Goal: Task Accomplishment & Management: Complete application form

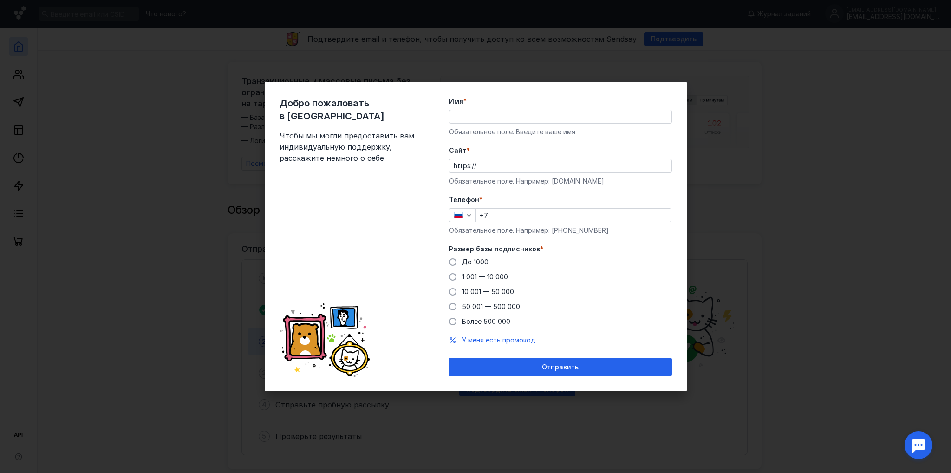
click at [499, 120] on input "Имя *" at bounding box center [561, 116] width 222 height 13
type input "A4F team"
click at [500, 173] on div "Cайт * https:// Обязательное поле. Например: [DOMAIN_NAME]" at bounding box center [560, 166] width 223 height 40
click at [504, 166] on input "Cайт *" at bounding box center [576, 165] width 190 height 13
type input "[DOMAIN_NAME]"
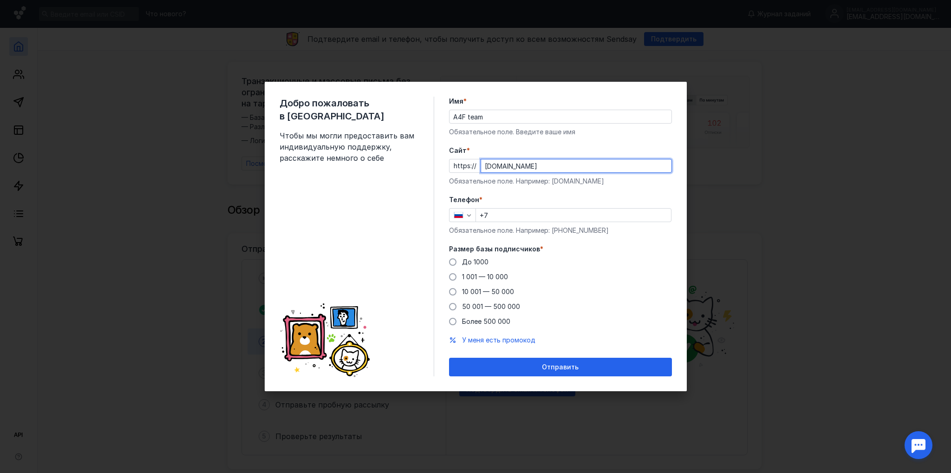
click at [500, 220] on input "+7" at bounding box center [573, 215] width 195 height 13
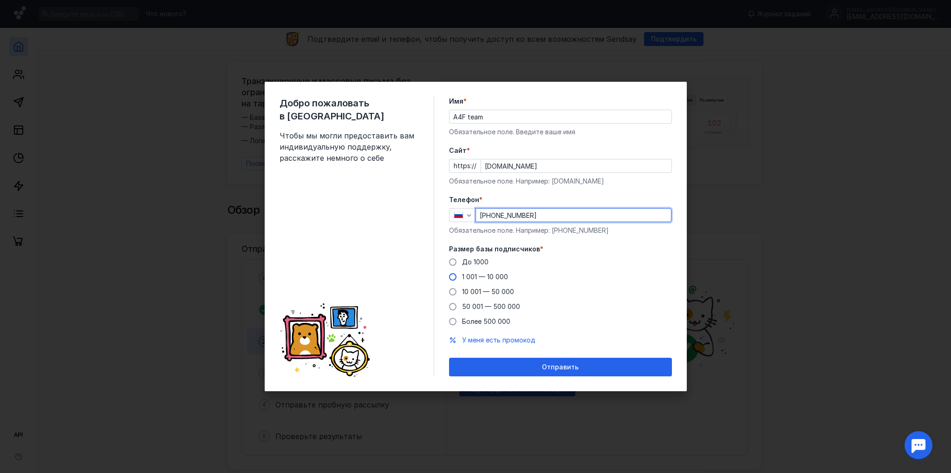
type input "[PHONE_NUMBER]"
click at [466, 279] on span "1 001 — 10 000" at bounding box center [485, 277] width 46 height 8
click at [0, 0] on input "1 001 — 10 000" at bounding box center [0, 0] width 0 height 0
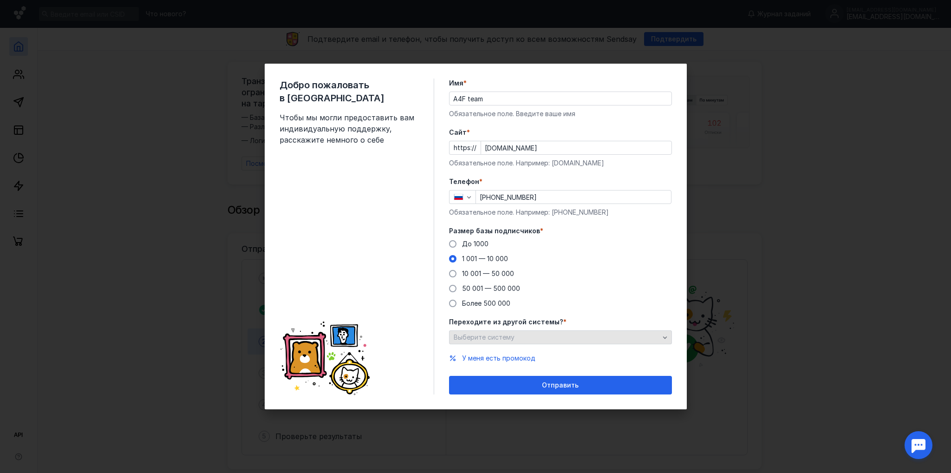
click at [477, 340] on span "Выберите систему" at bounding box center [484, 337] width 61 height 8
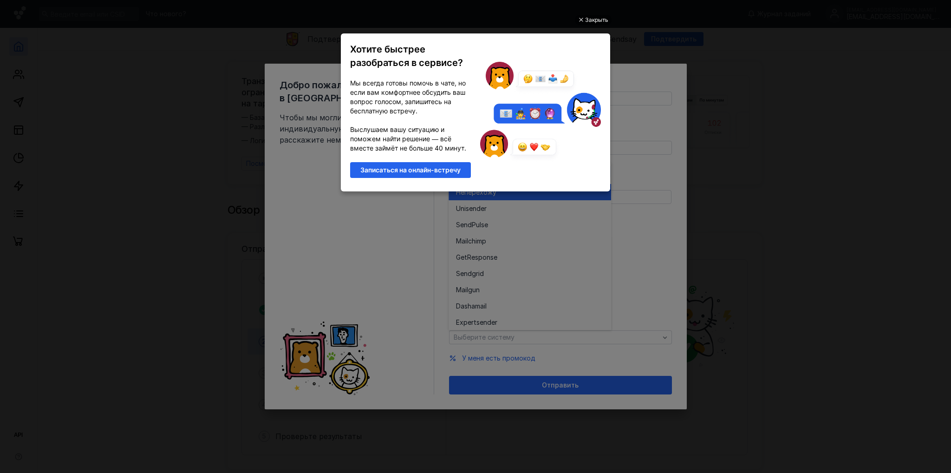
click at [593, 13] on div "Закрыть Хотите быстрее разобраться в сервисе? Мы всегда готовы помочь в чате, н…" at bounding box center [475, 226] width 279 height 450
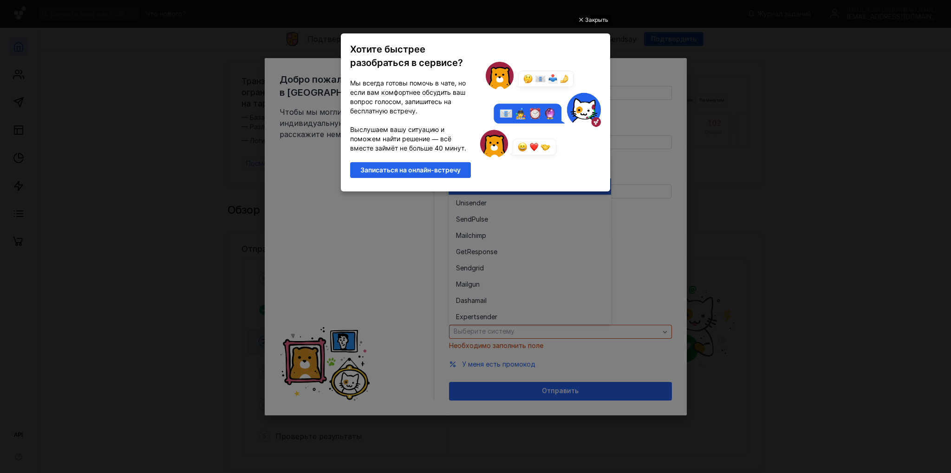
click at [589, 16] on div "Закрыть" at bounding box center [596, 20] width 23 height 10
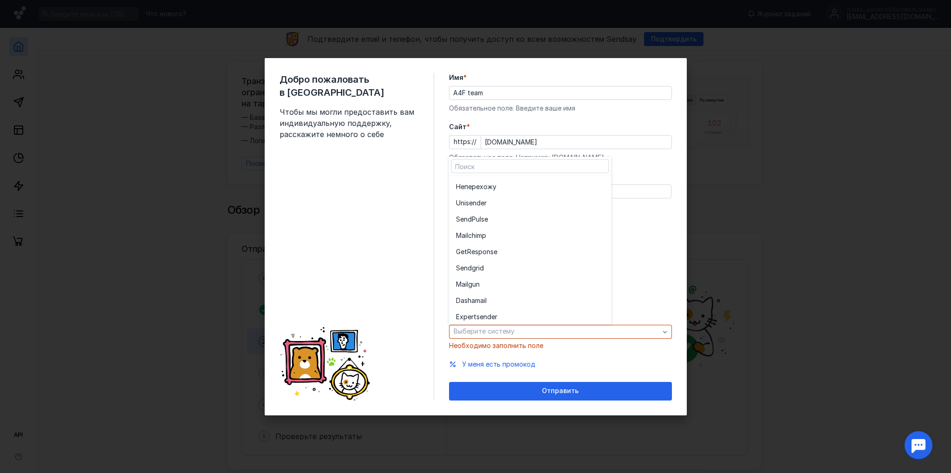
click at [417, 222] on div "Добро пожаловать в Sendsay Чтобы мы могли предоставить вам индивидуальную подде…" at bounding box center [357, 236] width 155 height 327
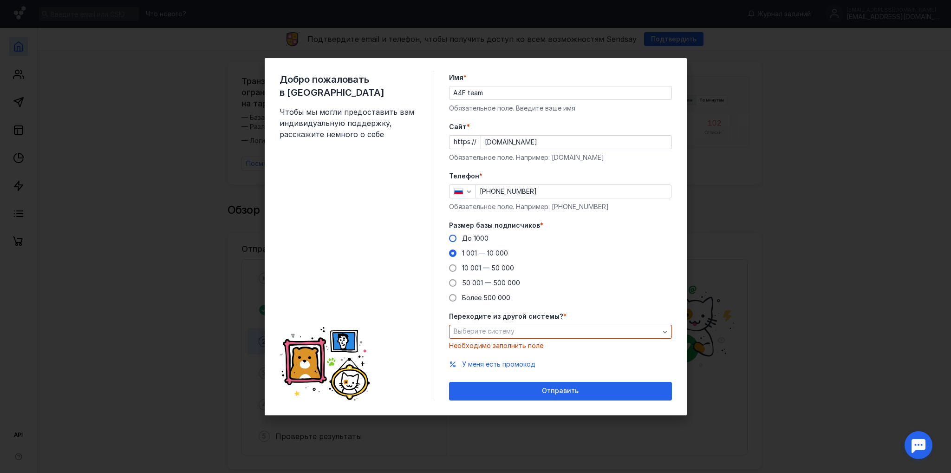
click at [466, 236] on span "До 1000" at bounding box center [475, 238] width 26 height 8
click at [0, 0] on input "До 1000" at bounding box center [0, 0] width 0 height 0
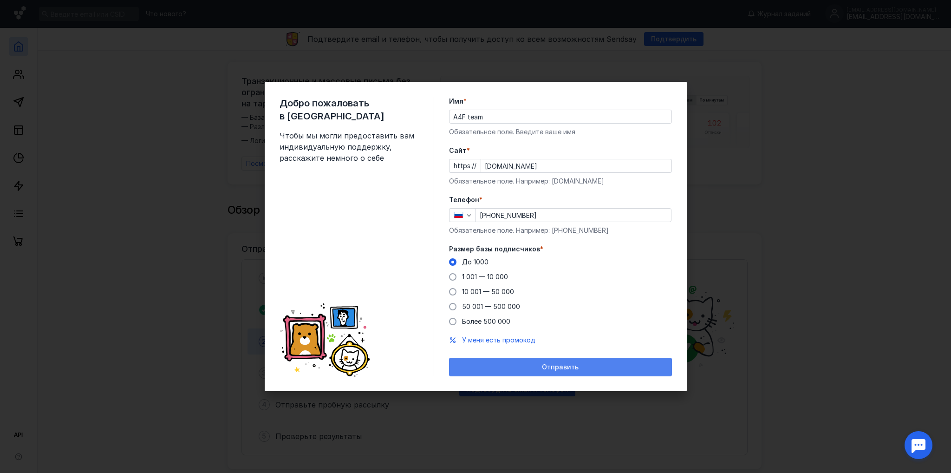
click at [498, 361] on div "Отправить" at bounding box center [560, 367] width 223 height 19
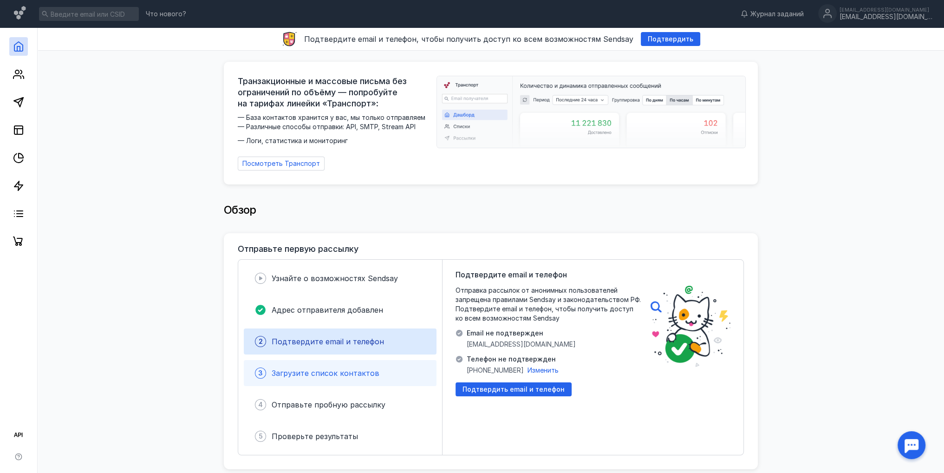
click at [333, 371] on span "Загрузите список контактов" at bounding box center [326, 372] width 108 height 9
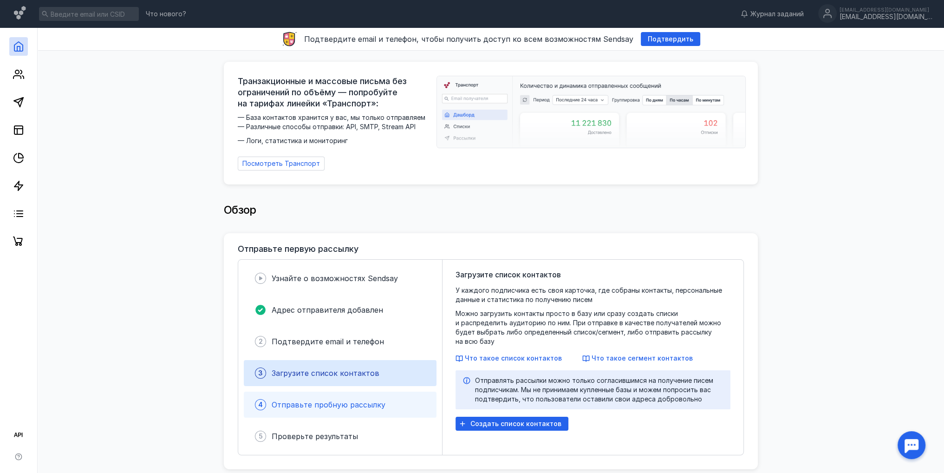
click at [313, 411] on div "4 Отправьте пробную рассылку" at bounding box center [340, 405] width 193 height 26
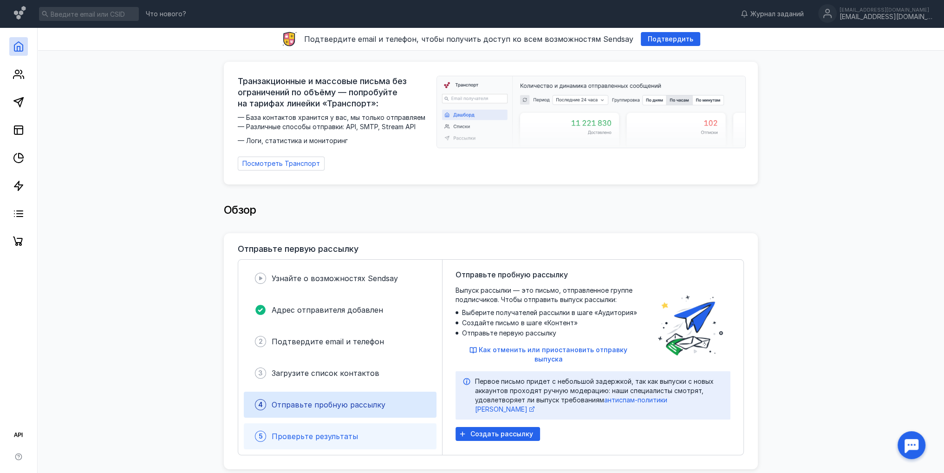
click at [310, 433] on span "Проверьте результаты" at bounding box center [315, 435] width 86 height 9
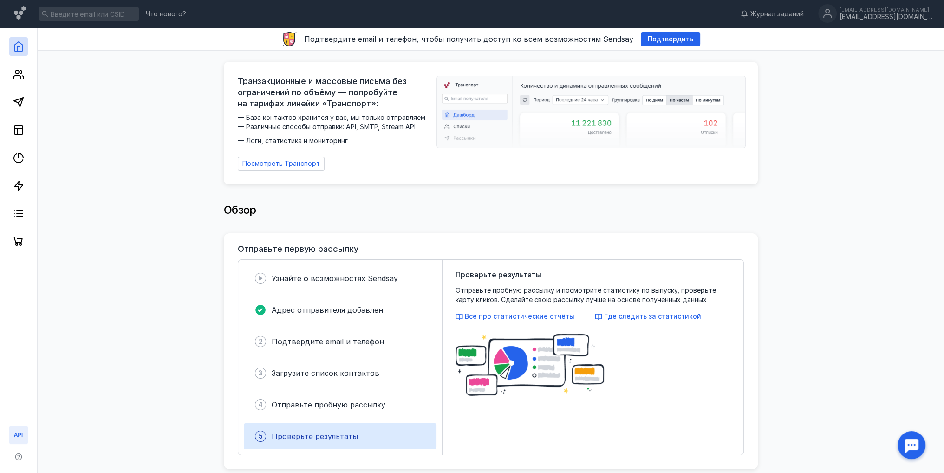
click at [26, 434] on link at bounding box center [18, 434] width 19 height 19
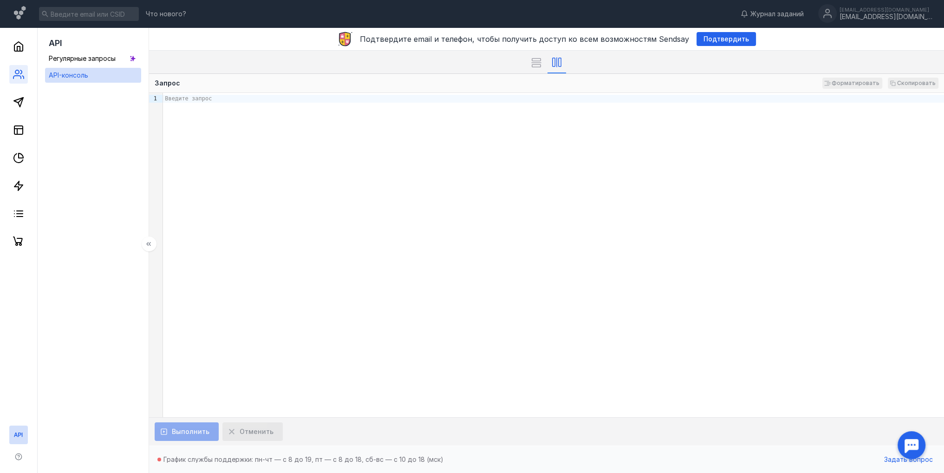
click at [11, 72] on link at bounding box center [18, 74] width 19 height 19
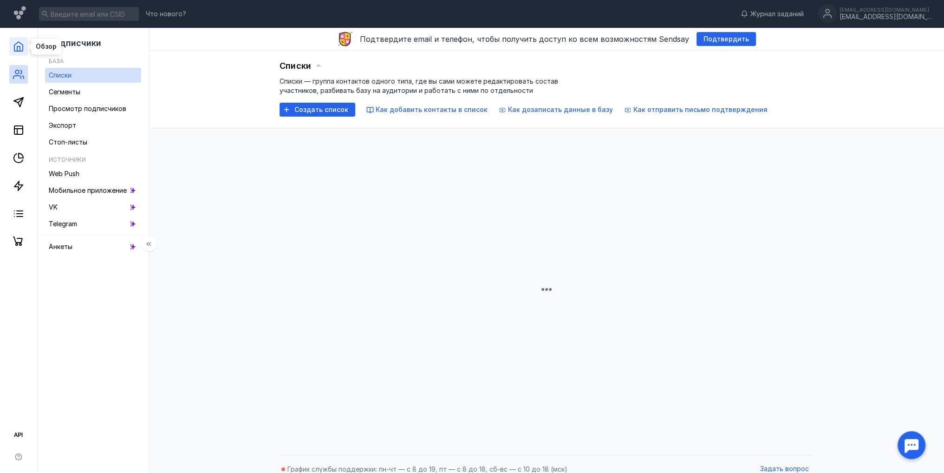
click at [20, 46] on polyline at bounding box center [18, 48] width 3 height 5
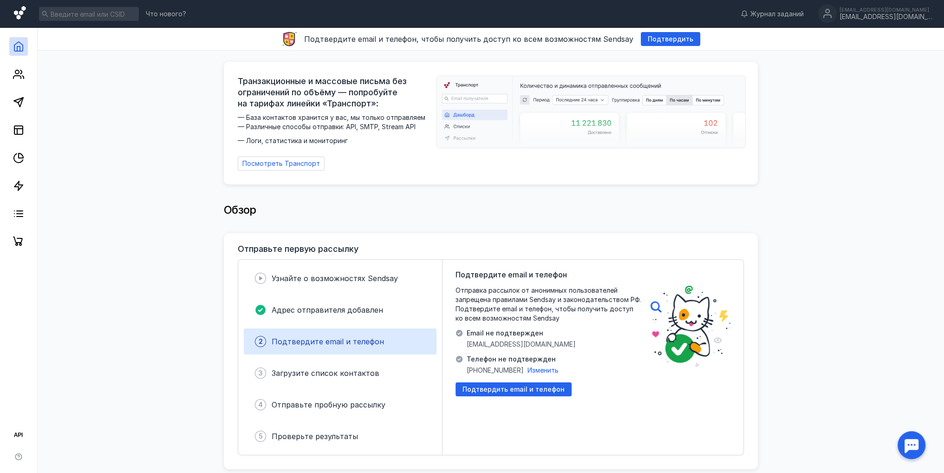
click at [15, 10] on icon at bounding box center [20, 14] width 13 height 16
click at [837, 17] on circle at bounding box center [827, 13] width 19 height 19
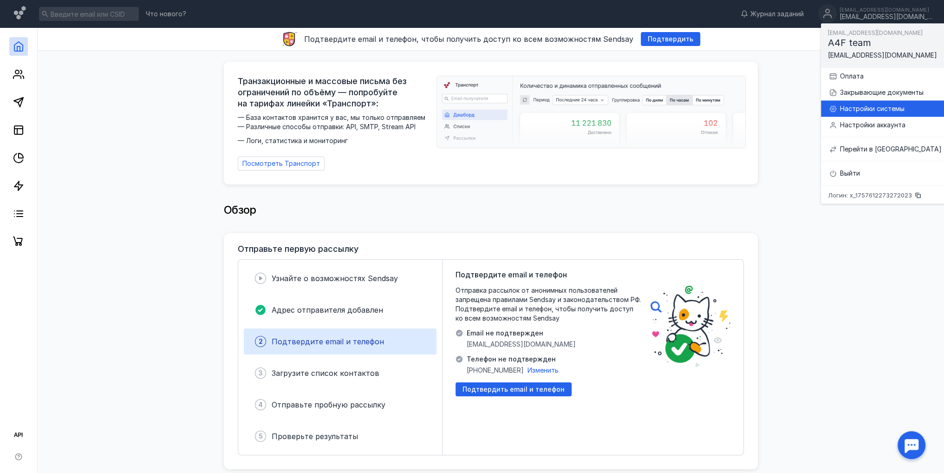
click at [855, 108] on div "Настройки системы" at bounding box center [891, 108] width 102 height 9
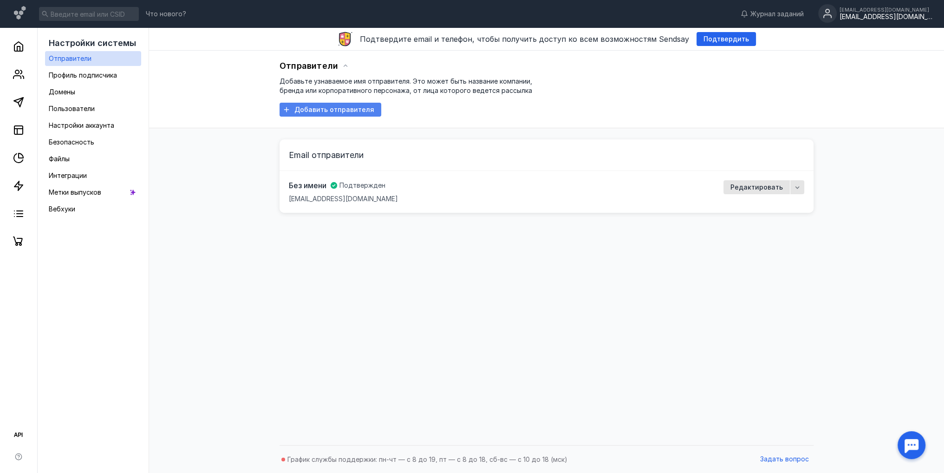
click at [346, 104] on div "Добавить отправителя" at bounding box center [331, 110] width 102 height 14
drag, startPoint x: 359, startPoint y: 38, endPoint x: 415, endPoint y: 48, distance: 57.6
click at [483, 43] on div "Подтвердите email и телефон, чтобы получить доступ ко всем возможностям Sendsay…" at bounding box center [546, 39] width 795 height 23
click at [102, 95] on link "Домены" at bounding box center [93, 92] width 96 height 15
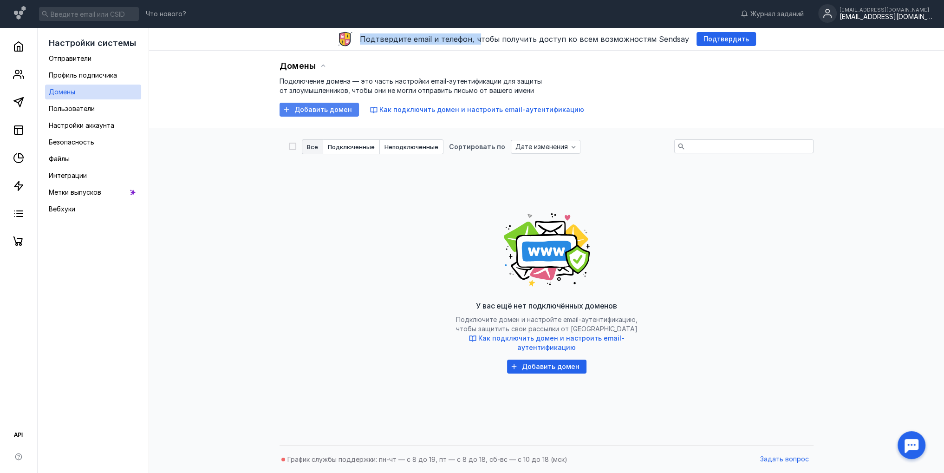
click at [305, 109] on span "Добавить домен" at bounding box center [323, 110] width 58 height 8
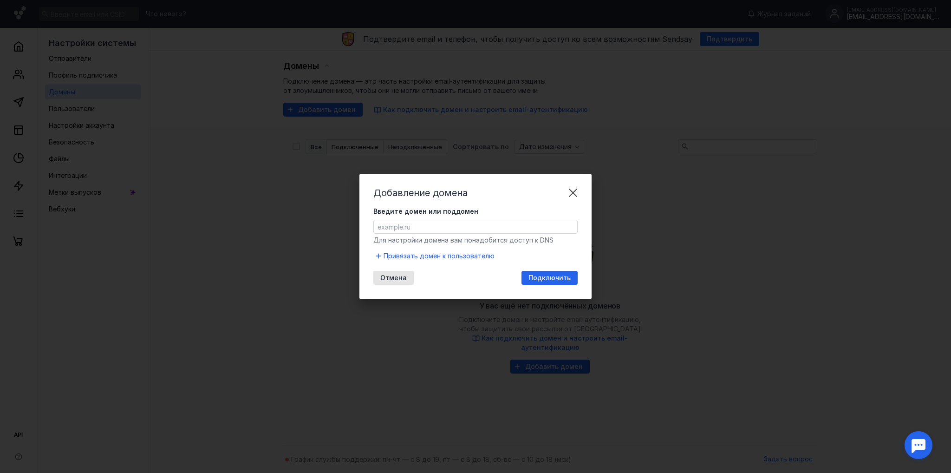
click at [437, 218] on div "Введите домен или поддомен" at bounding box center [475, 220] width 204 height 27
click at [433, 231] on input "Введите домен или поддомен" at bounding box center [475, 226] width 203 height 13
type input "[DOMAIN_NAME]"
click at [548, 279] on span "Подключить" at bounding box center [550, 278] width 42 height 8
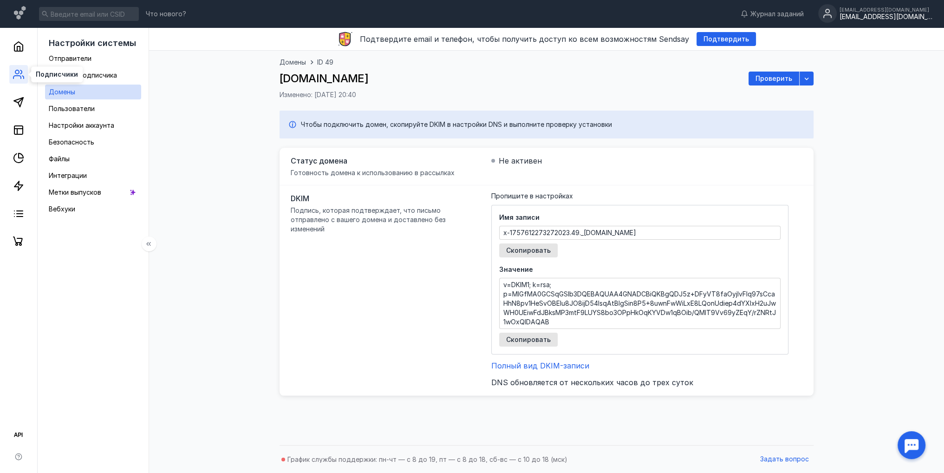
click at [19, 70] on circle at bounding box center [17, 72] width 4 height 4
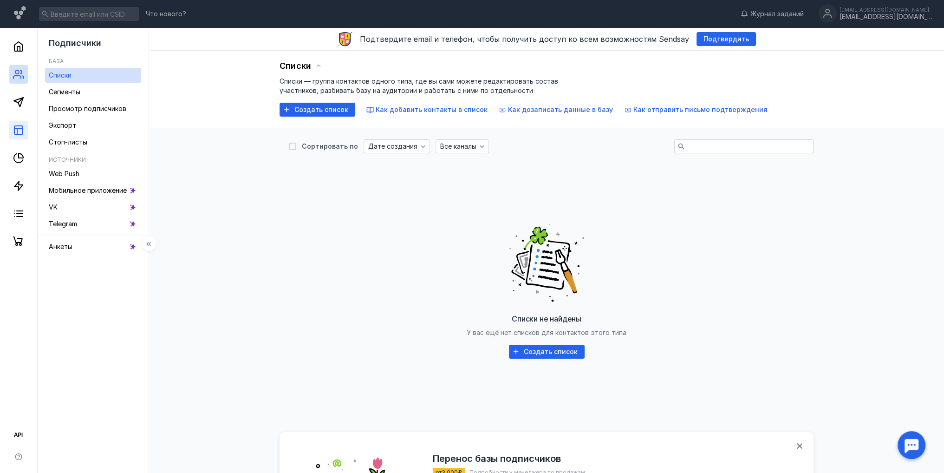
click at [22, 123] on link at bounding box center [18, 130] width 19 height 19
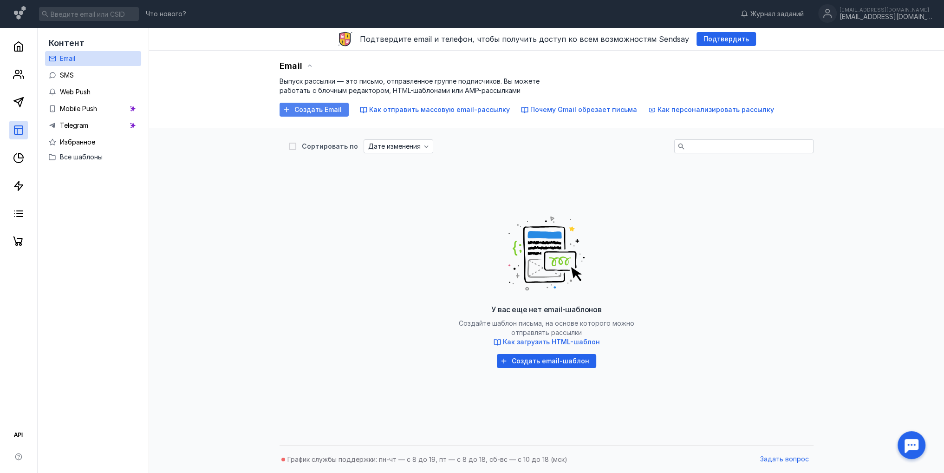
click at [312, 108] on span "Создать Email" at bounding box center [317, 110] width 47 height 8
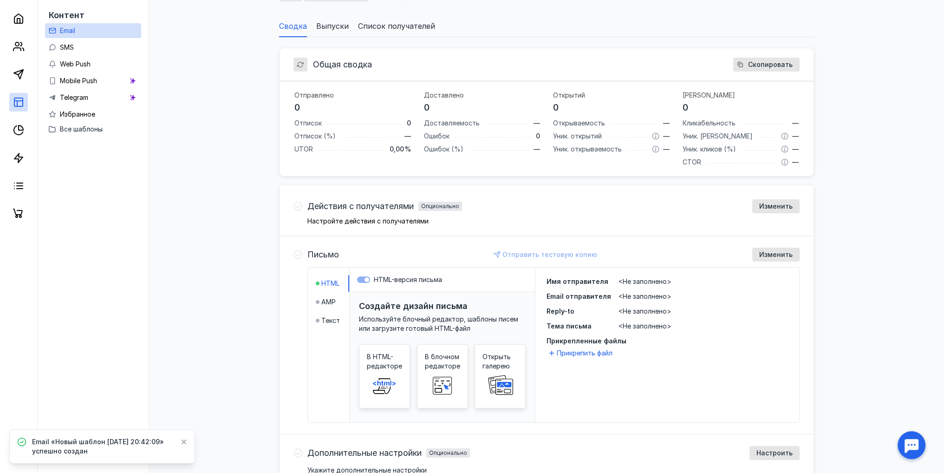
scroll to position [210, 0]
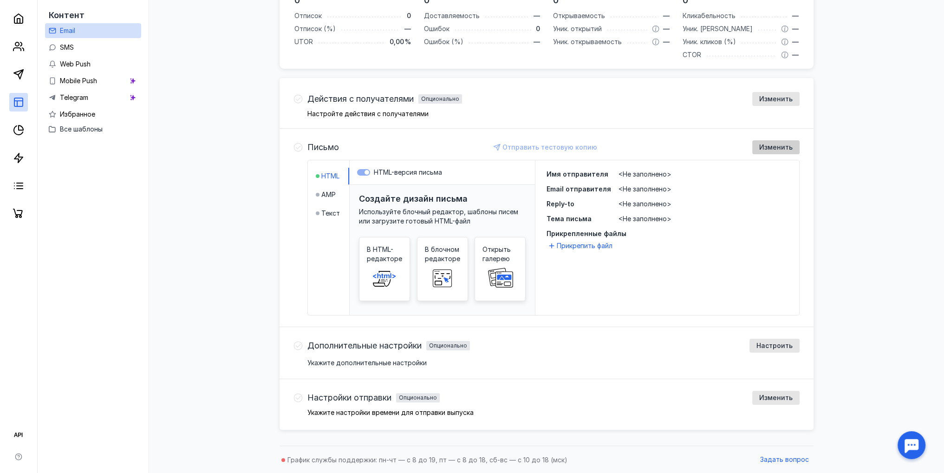
click at [781, 147] on span "Изменить" at bounding box center [775, 148] width 33 height 8
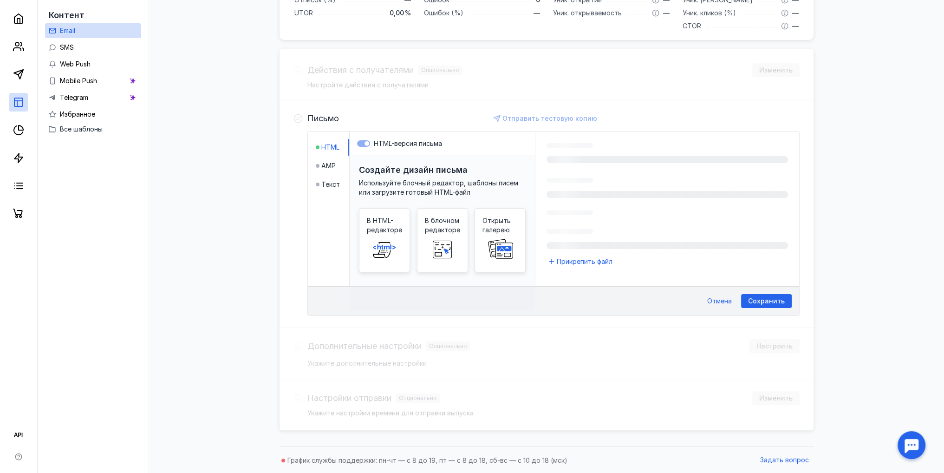
scroll to position [245, 0]
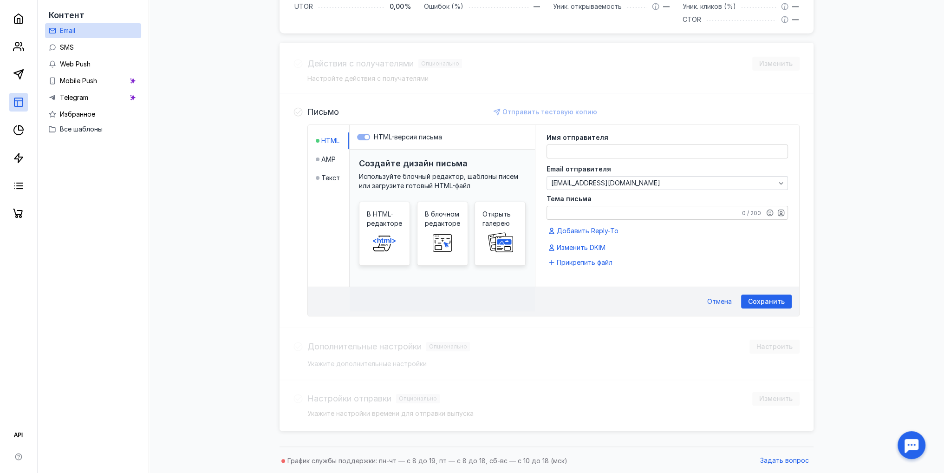
click at [435, 163] on h3 "Создайте дизайн письма" at bounding box center [413, 163] width 109 height 10
click at [301, 107] on icon at bounding box center [298, 111] width 9 height 9
click at [752, 292] on div "Сохранить Отмена" at bounding box center [553, 301] width 491 height 29
click at [727, 294] on div "Отмена" at bounding box center [720, 301] width 34 height 14
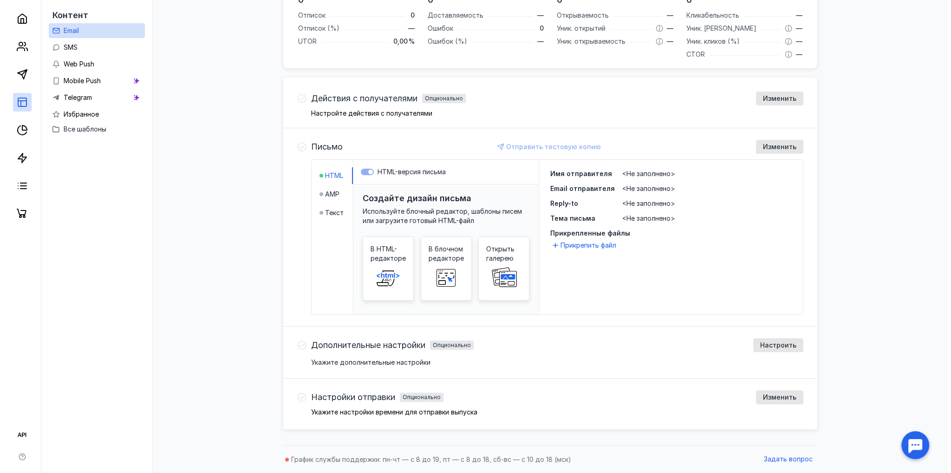
scroll to position [210, 0]
click at [431, 259] on span "В блочном редакторе" at bounding box center [442, 254] width 35 height 19
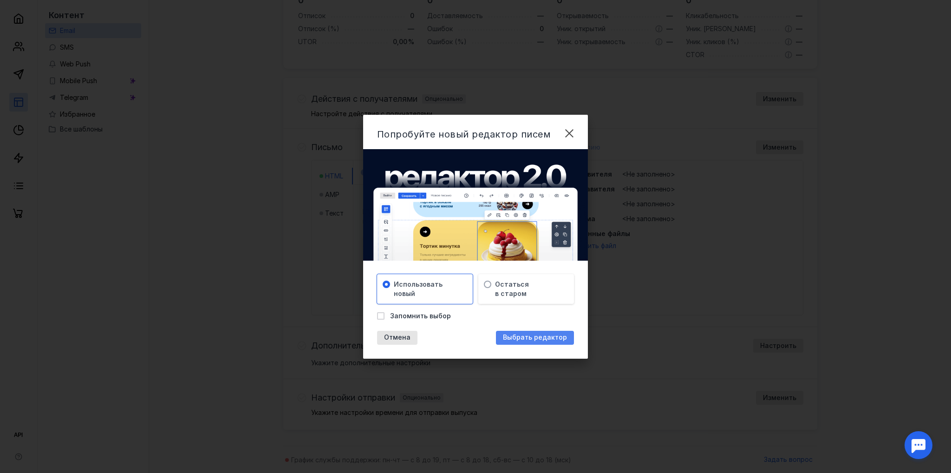
click at [537, 339] on span "Выбрать редактор" at bounding box center [535, 337] width 64 height 8
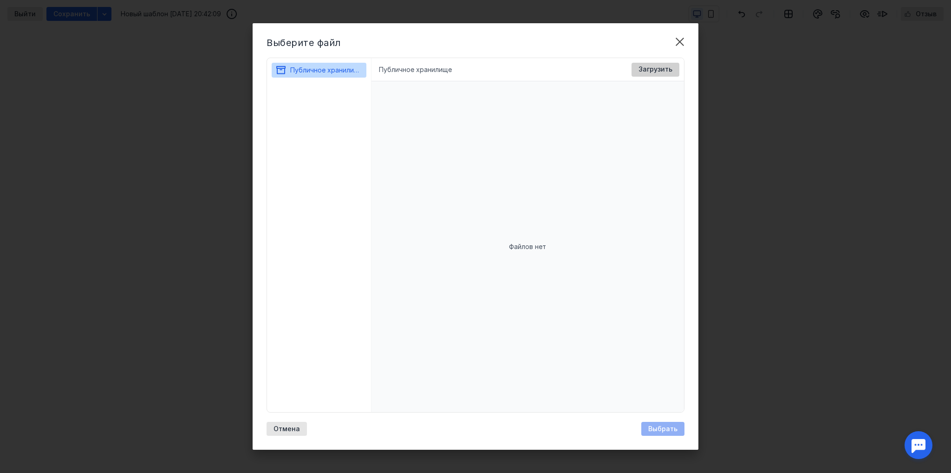
click at [663, 68] on span "Загрузить" at bounding box center [656, 69] width 34 height 8
click at [655, 65] on div "Загрузить" at bounding box center [656, 70] width 48 height 14
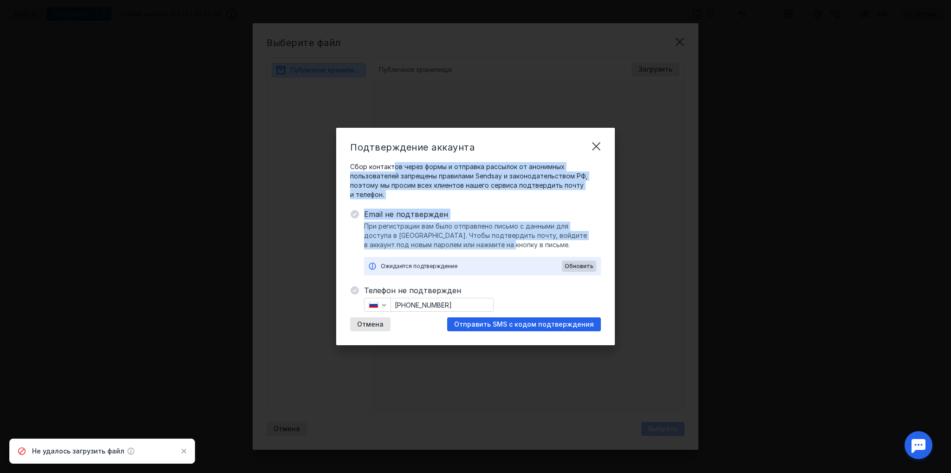
drag, startPoint x: 392, startPoint y: 156, endPoint x: 481, endPoint y: 247, distance: 127.4
click at [481, 247] on div "Подтверждение аккаунта Сбор контактов через формы и отправка рассылок от аноним…" at bounding box center [475, 236] width 279 height 217
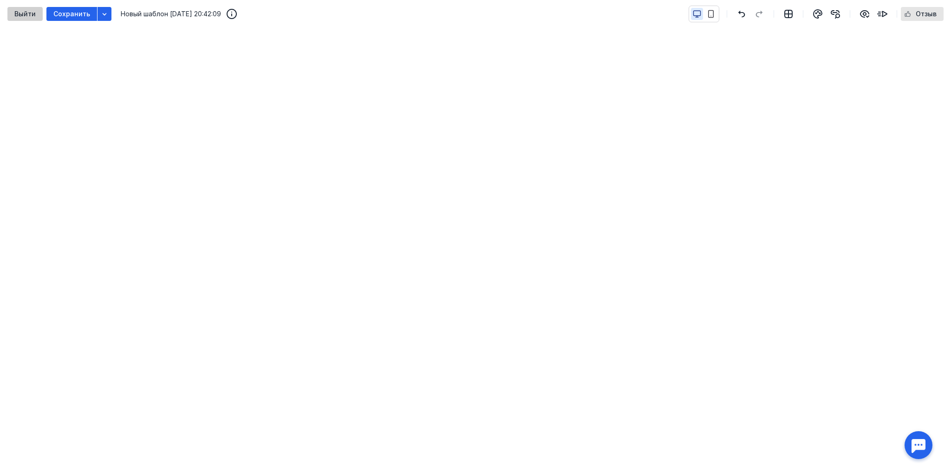
click at [15, 8] on div "Выйти" at bounding box center [24, 14] width 35 height 14
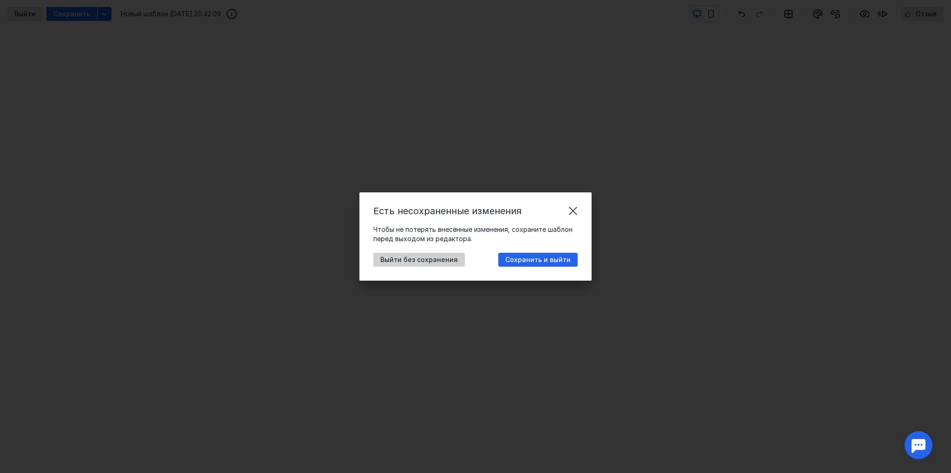
click at [416, 259] on span "Выйти без сохранения" at bounding box center [419, 260] width 78 height 8
